Goal: Find specific page/section: Find specific page/section

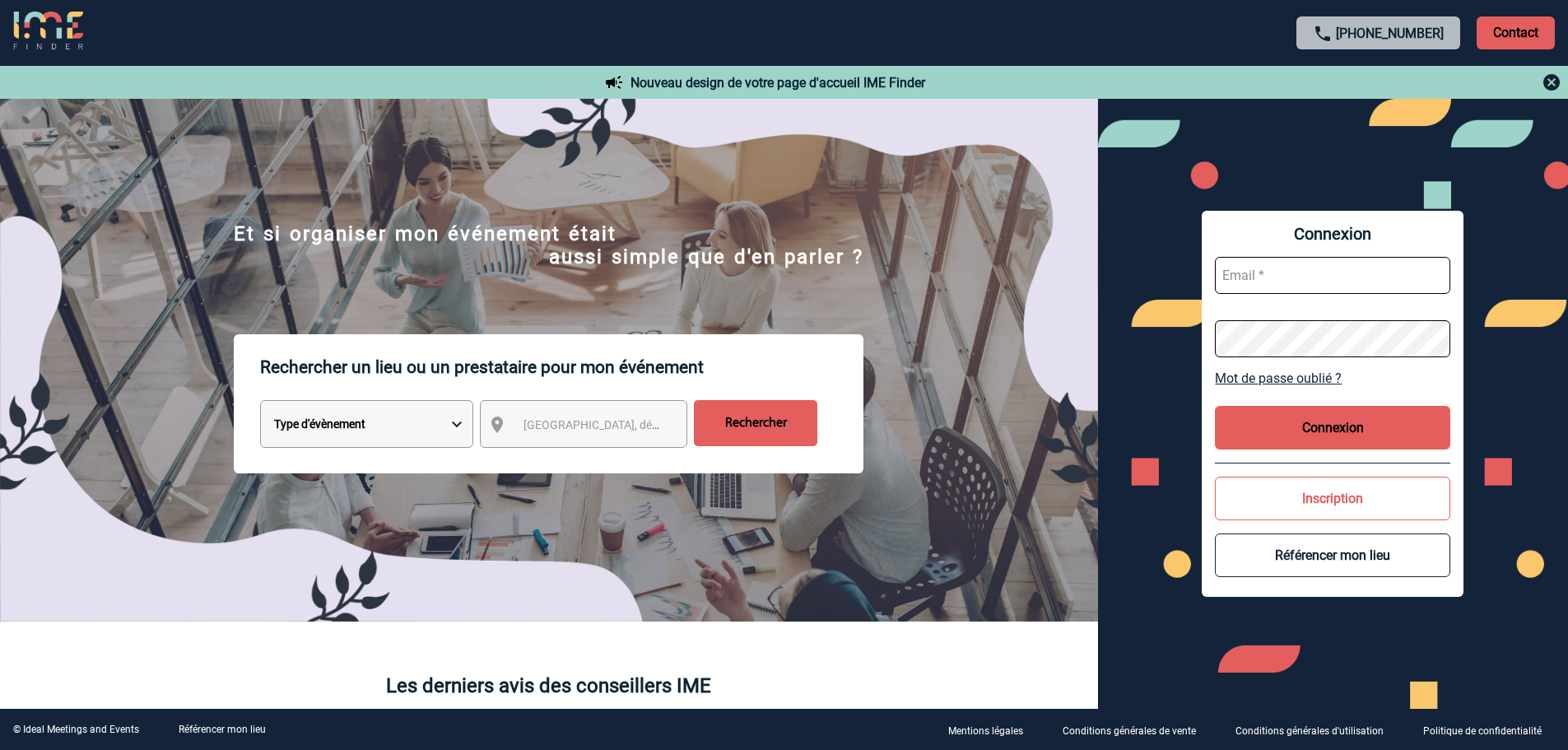
type input "jnetobogalho@ime-groupe.com"
click at [1297, 423] on button "Connexion" at bounding box center [1332, 428] width 236 height 43
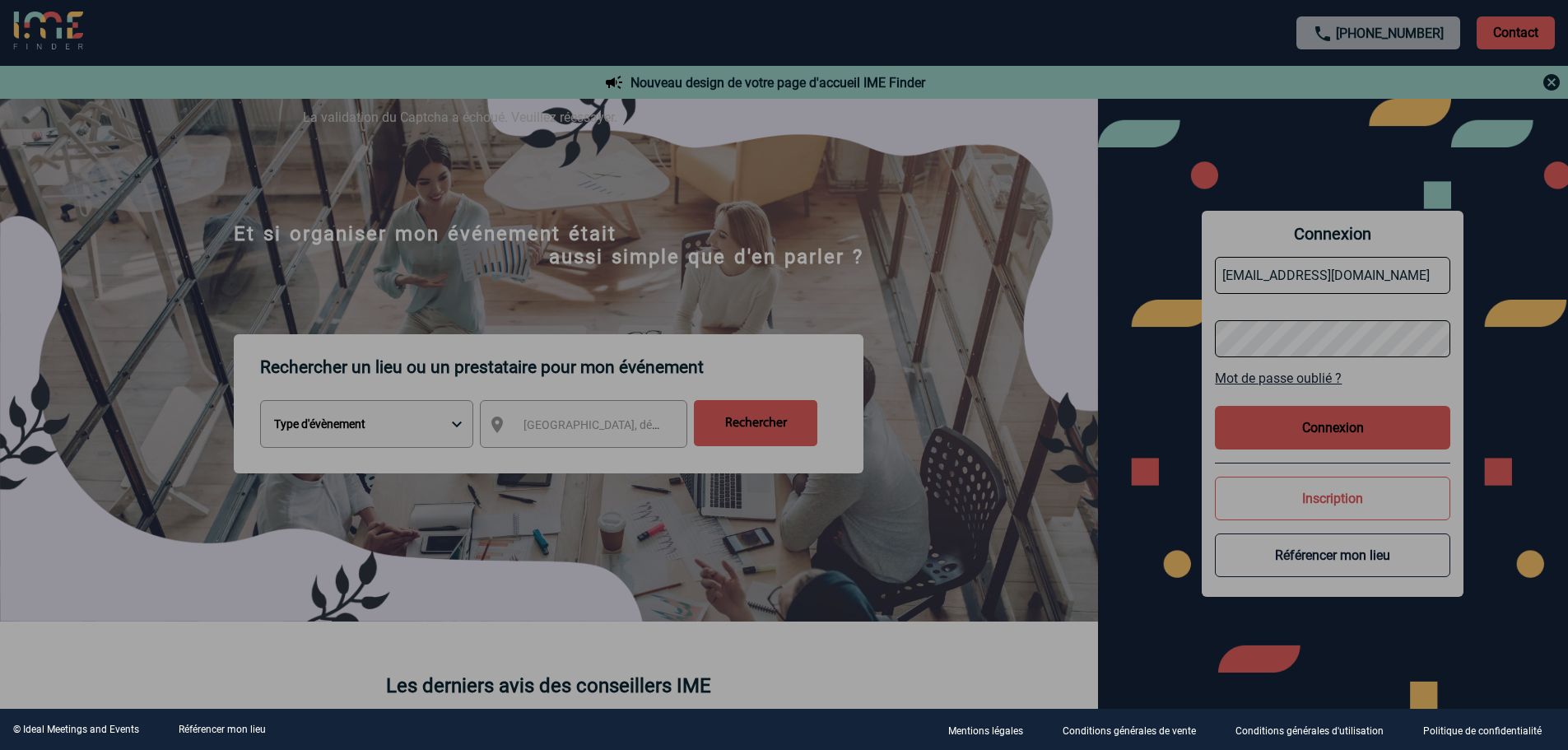
click at [1331, 445] on div at bounding box center [784, 375] width 1568 height 750
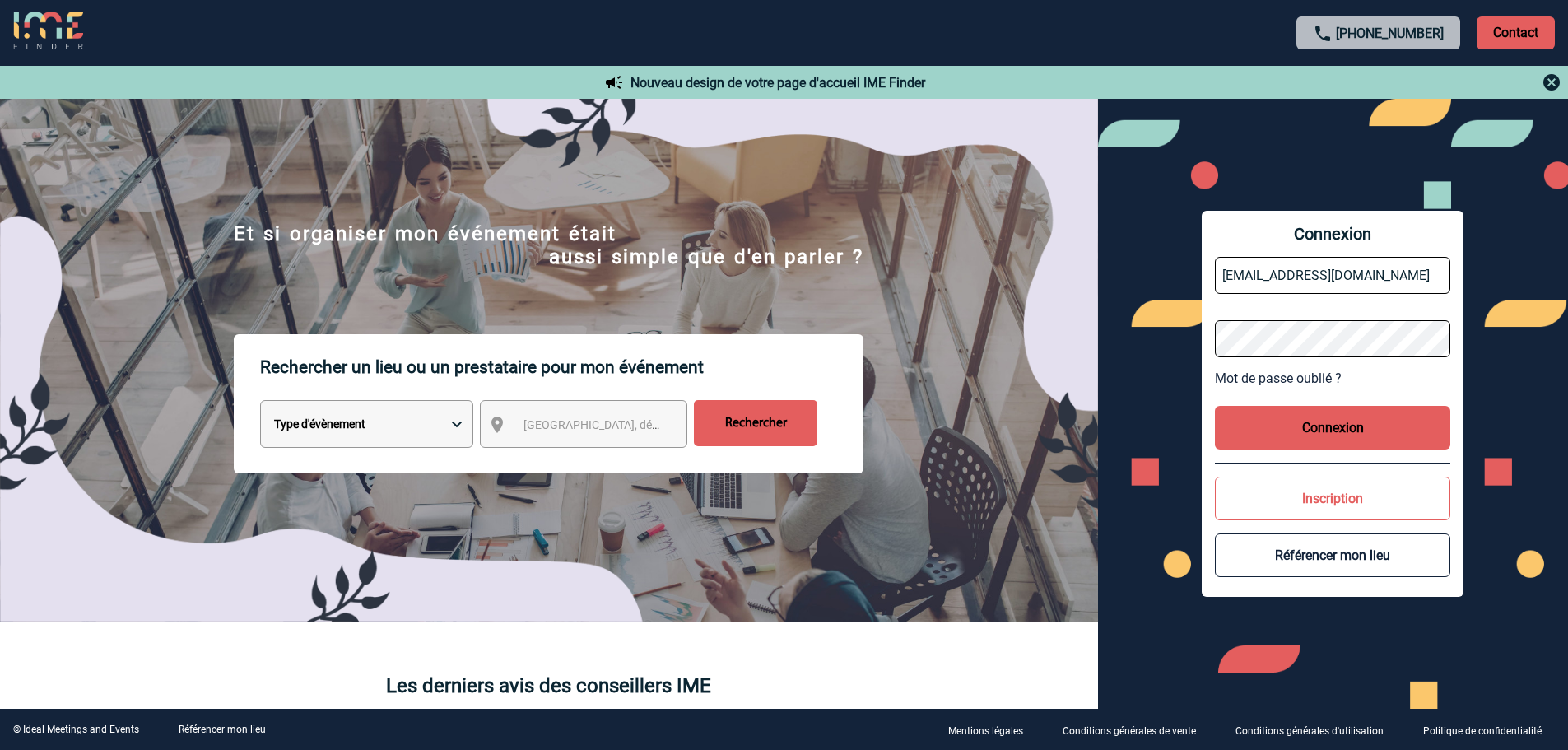
click at [1312, 443] on button "Connexion" at bounding box center [1332, 428] width 236 height 43
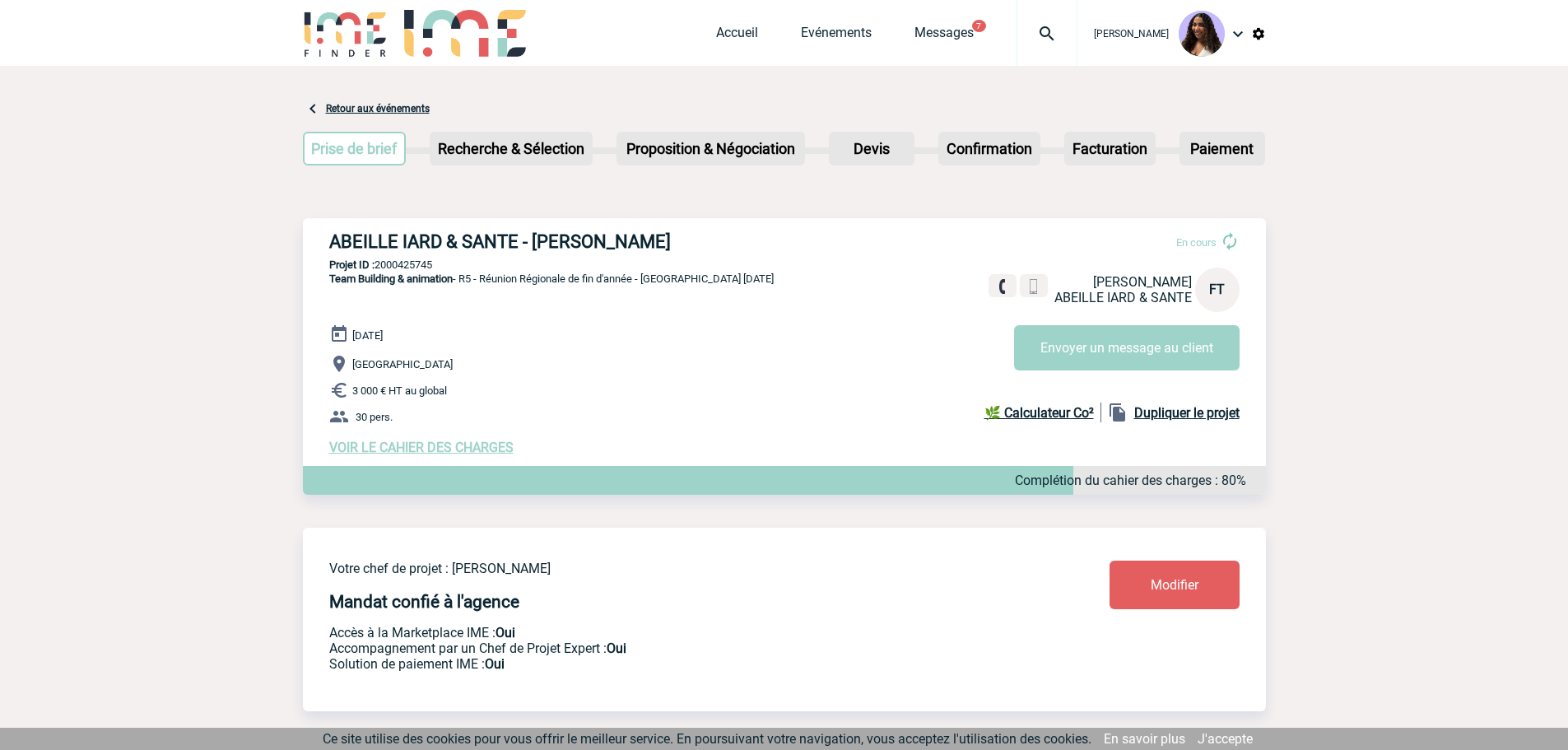
drag, startPoint x: 323, startPoint y: 248, endPoint x: 710, endPoint y: 243, distance: 387.0
click at [710, 243] on div "ABEILLE IARD & SANTE - Frédérique TOURNEUR En cours Frédérique TOURNEUR ABEILLE…" at bounding box center [784, 343] width 963 height 250
copy h3 "ABEILLE IARD & SANTE - [PERSON_NAME]"
drag, startPoint x: 414, startPoint y: 271, endPoint x: 437, endPoint y: 273, distance: 23.1
click at [416, 271] on p "Projet ID : 2000425745" at bounding box center [784, 265] width 963 height 12
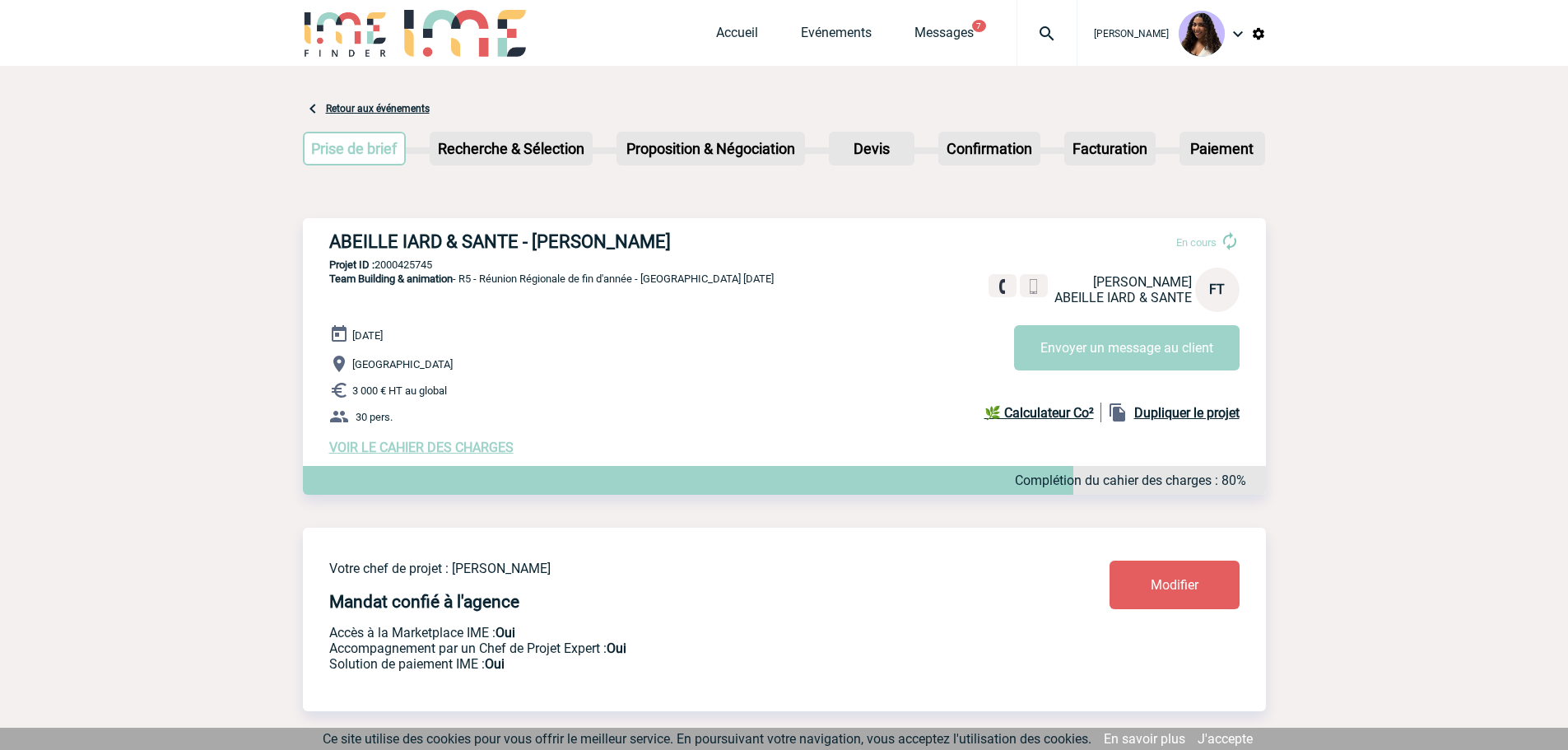
click at [403, 261] on p "Projet ID : 2000425745" at bounding box center [784, 265] width 963 height 12
click at [403, 264] on p "Projet ID : 2000425745" at bounding box center [784, 265] width 963 height 12
copy p "2000425745"
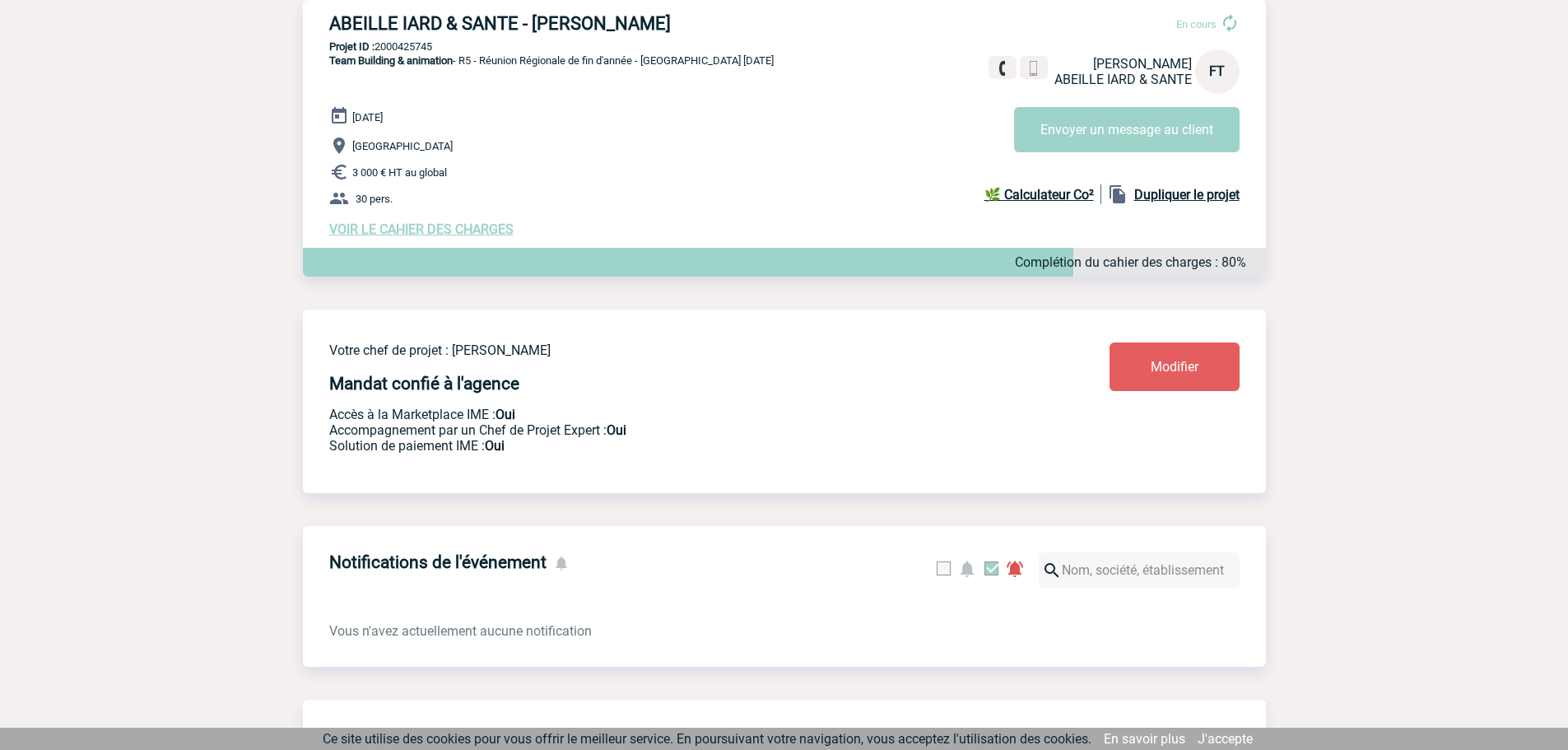
scroll to position [220, 0]
click at [392, 233] on span "VOIR LE CAHIER DES CHARGES" at bounding box center [421, 228] width 185 height 16
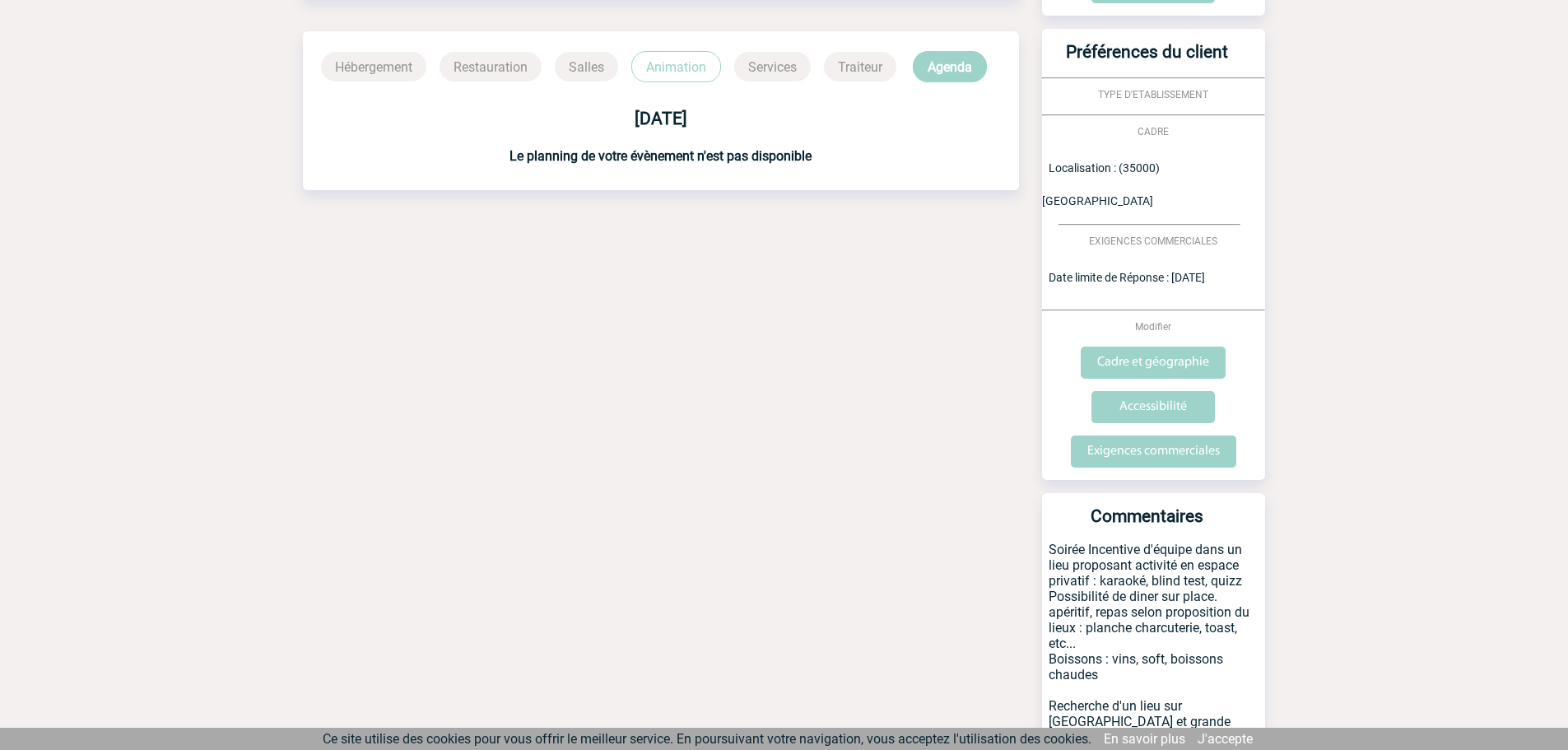
scroll to position [459, 0]
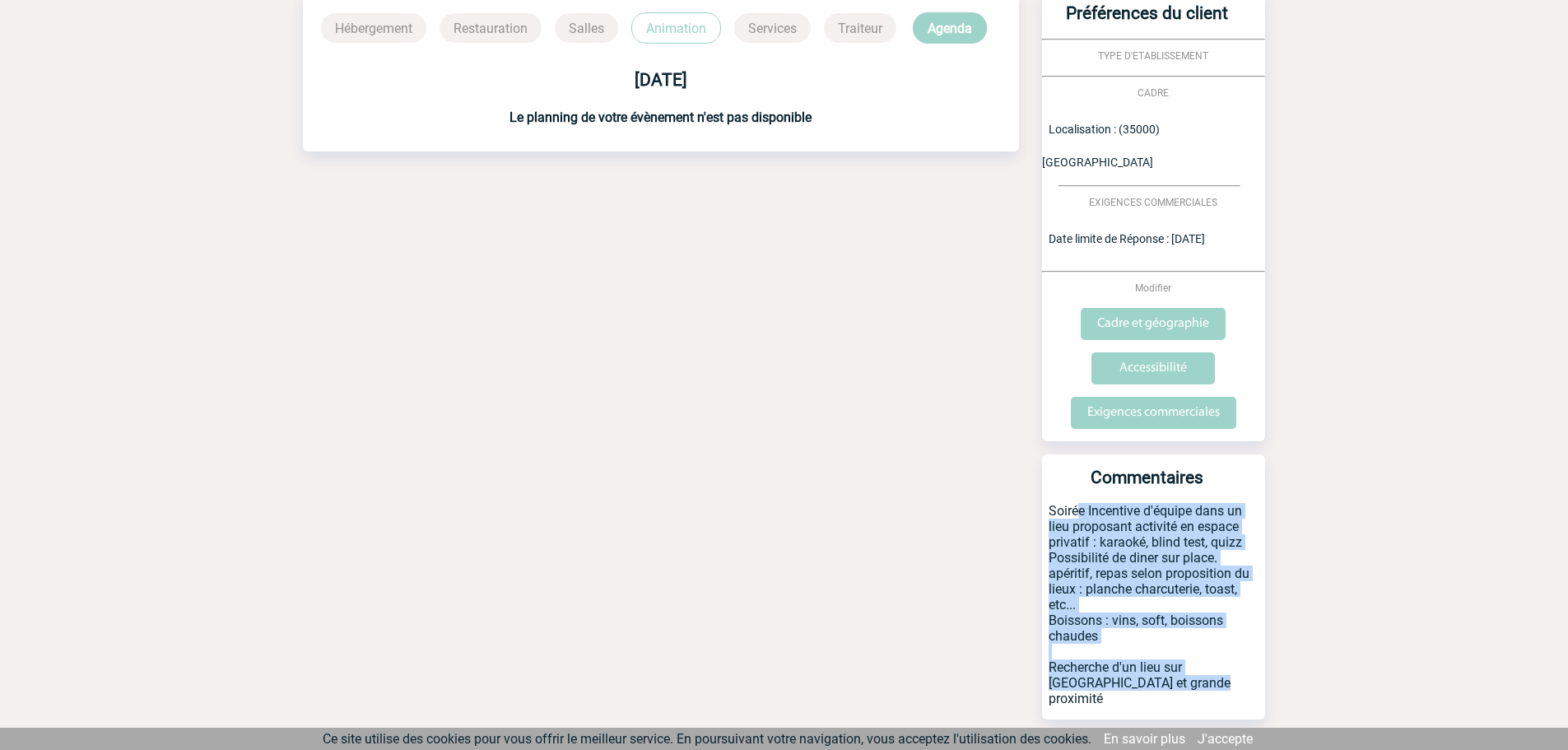
drag, startPoint x: 1047, startPoint y: 475, endPoint x: 1219, endPoint y: 648, distance: 244.0
click at [1219, 648] on p "Soirée Incentive d'équipe dans un lieu proposant activité en espace privatif : …" at bounding box center [1153, 611] width 223 height 216
copy p "Soirée Incentive d'équipe dans un lieu proposant activité en espace privatif : …"
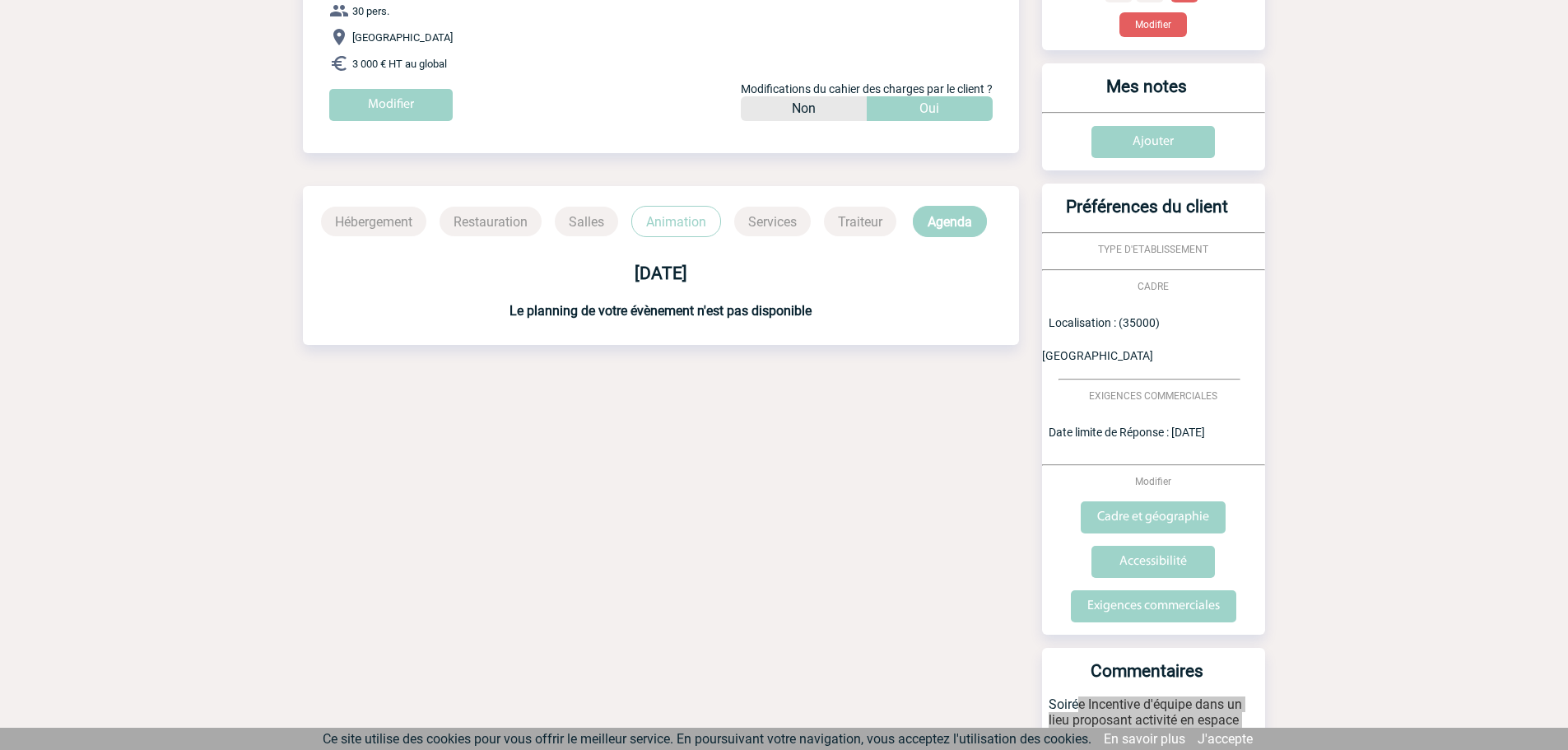
scroll to position [186, 0]
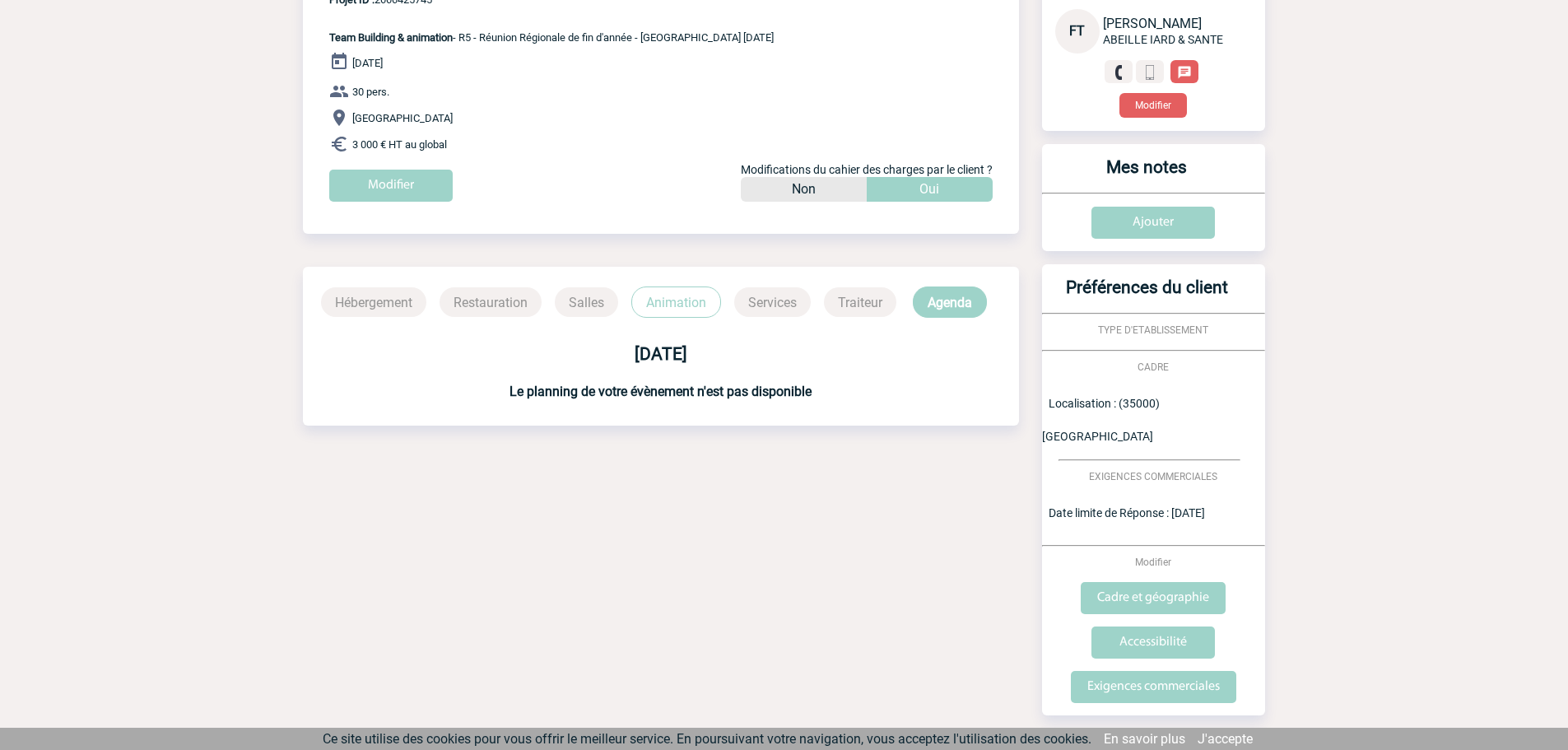
drag, startPoint x: 457, startPoint y: 146, endPoint x: 316, endPoint y: 39, distance: 177.0
click at [316, 39] on div "ABEILLE IARD & SANTE - [PERSON_NAME] CAHIER DES CHARGES ABEILLE IARD & SANTE - …" at bounding box center [660, 80] width 716 height 269
copy div "Team Building & animation - R5 - Réunion Régionale de fin d'année - [GEOGRAPHIC…"
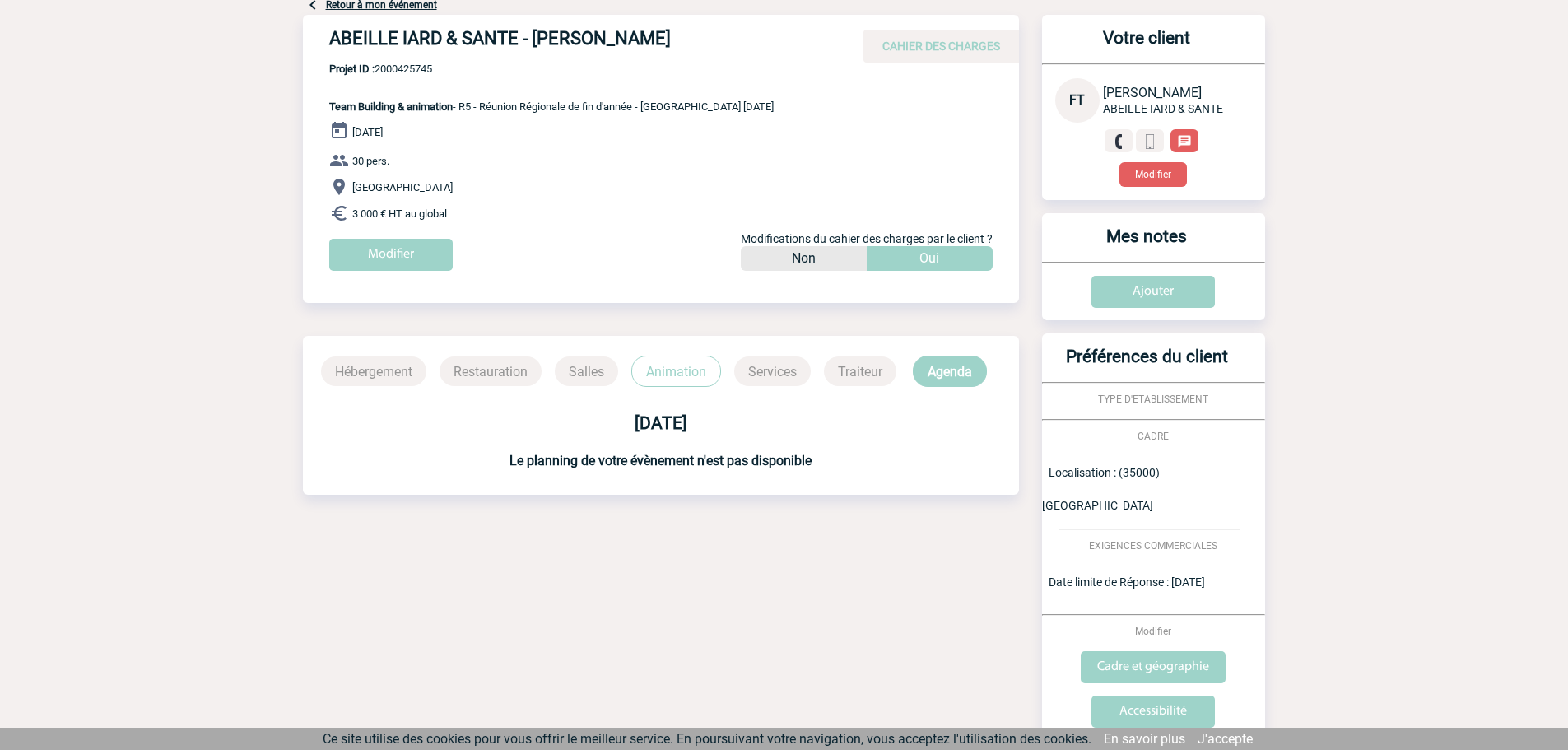
scroll to position [103, 0]
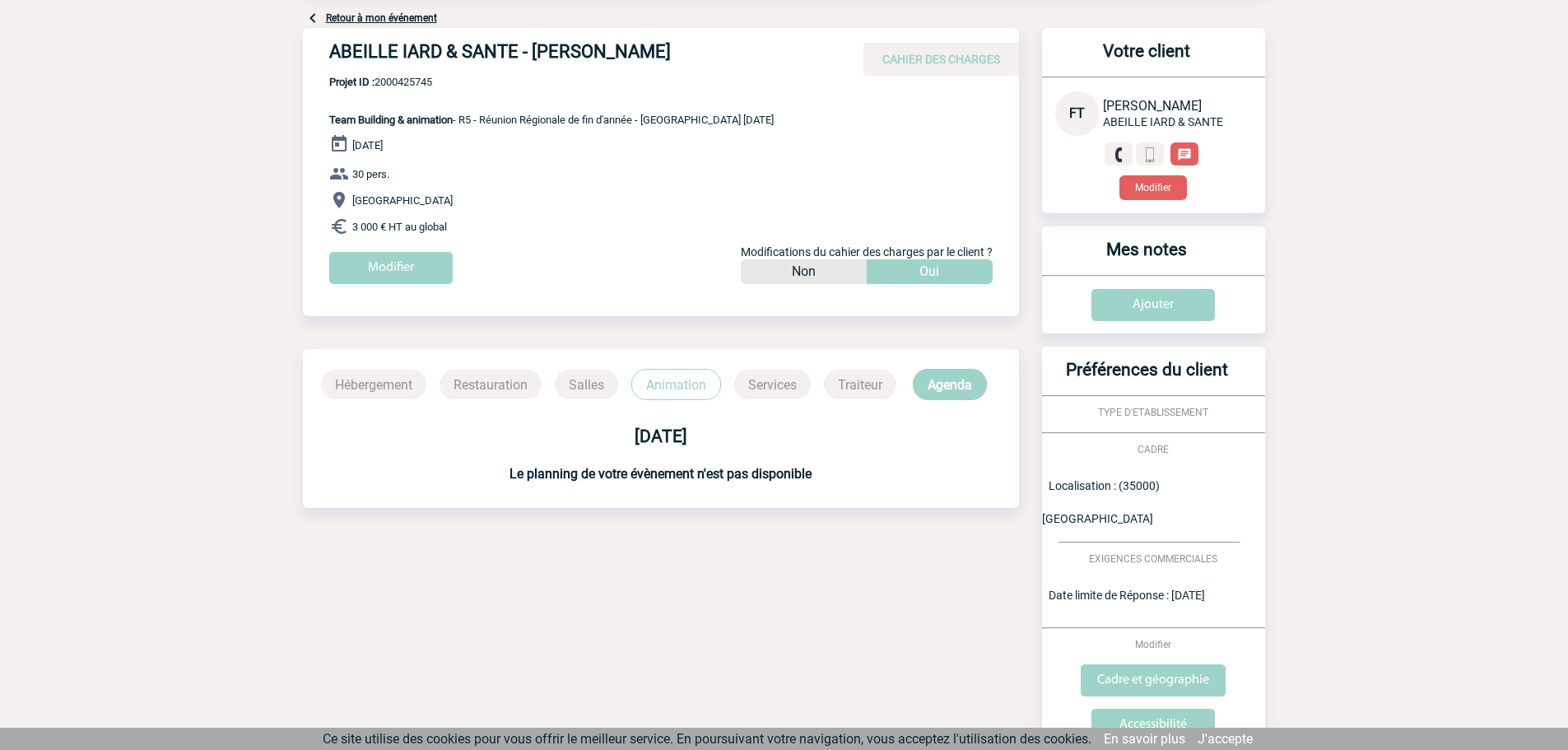
click at [679, 390] on p "Animation" at bounding box center [676, 384] width 90 height 31
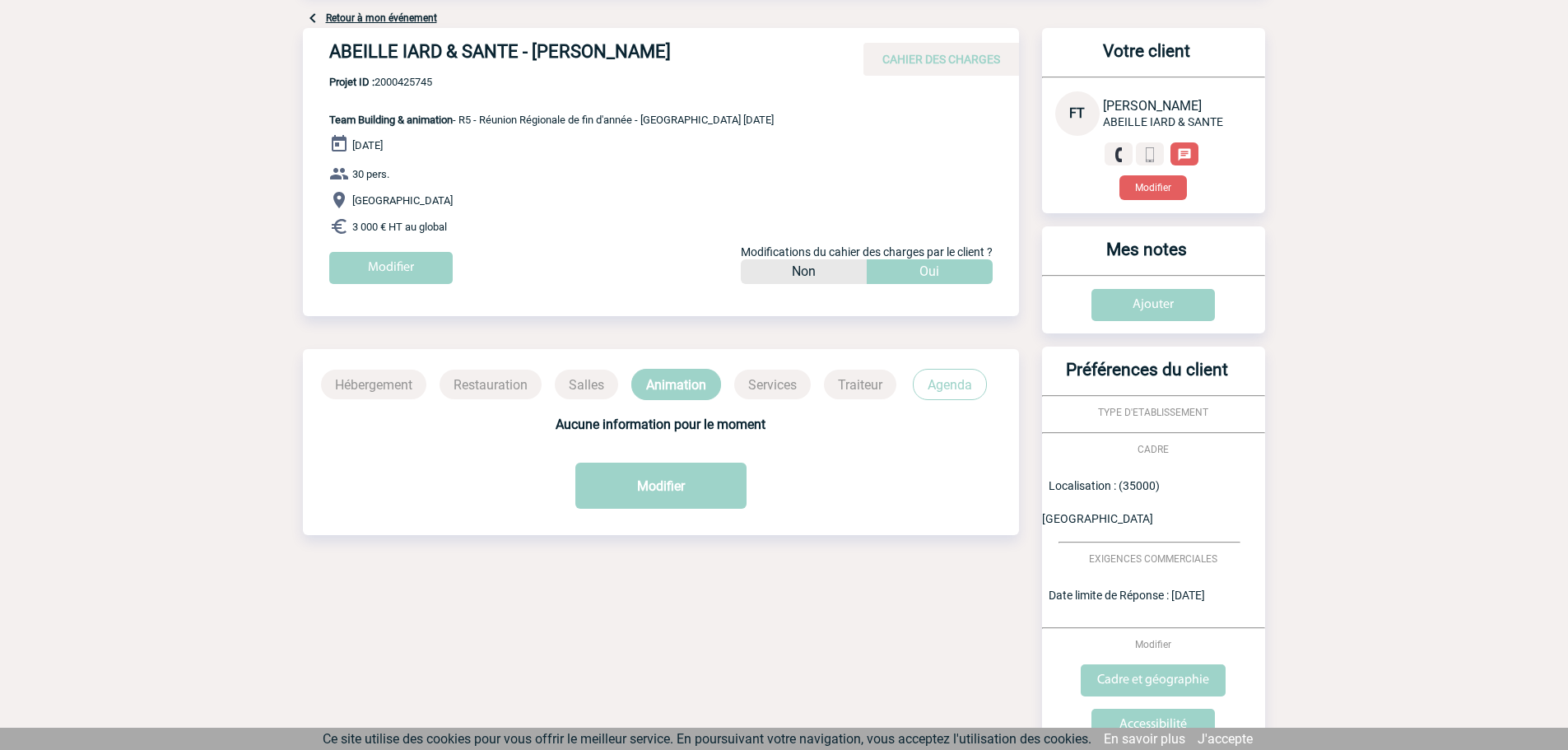
click at [928, 388] on p "Agenda" at bounding box center [950, 384] width 74 height 31
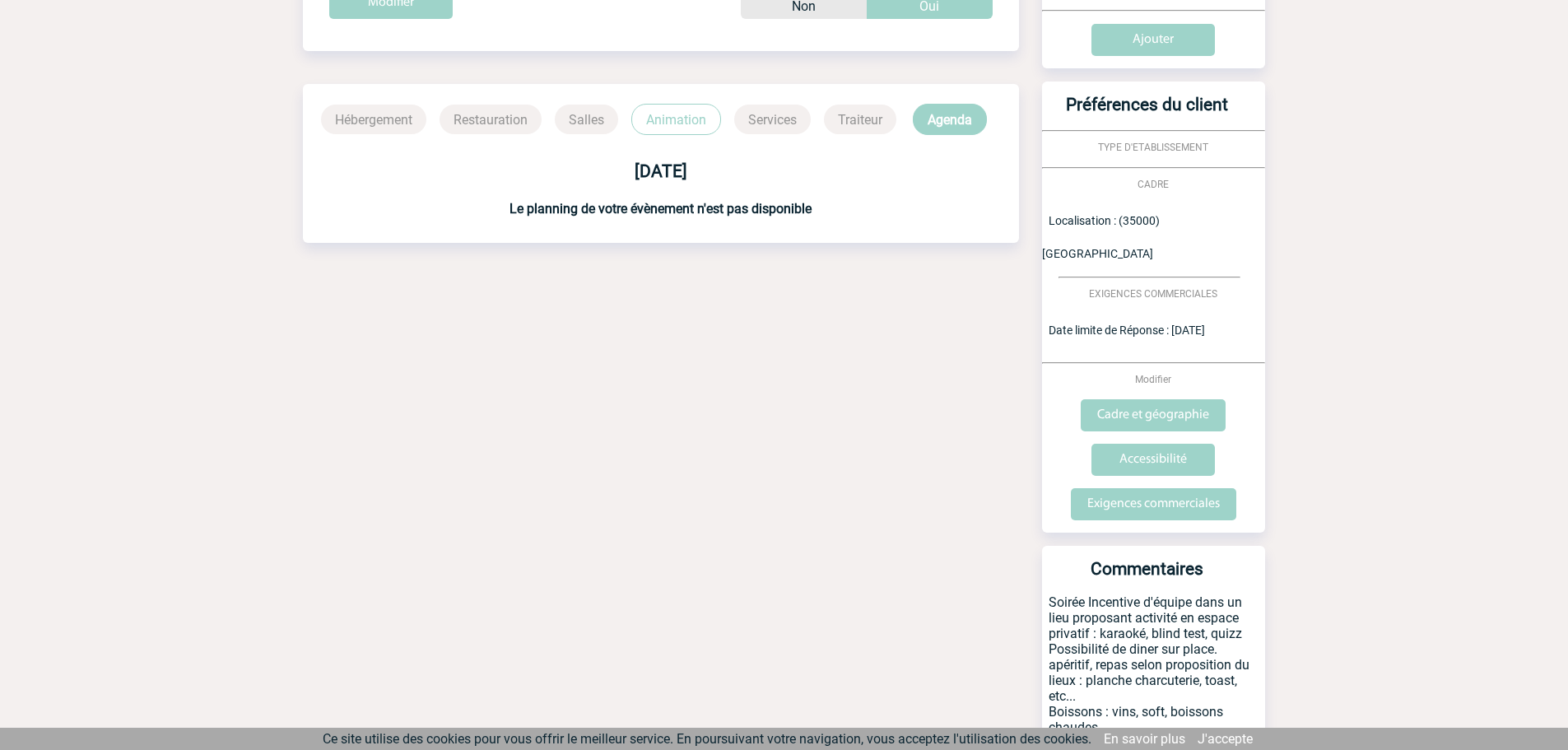
scroll to position [459, 0]
